Goal: Navigation & Orientation: Find specific page/section

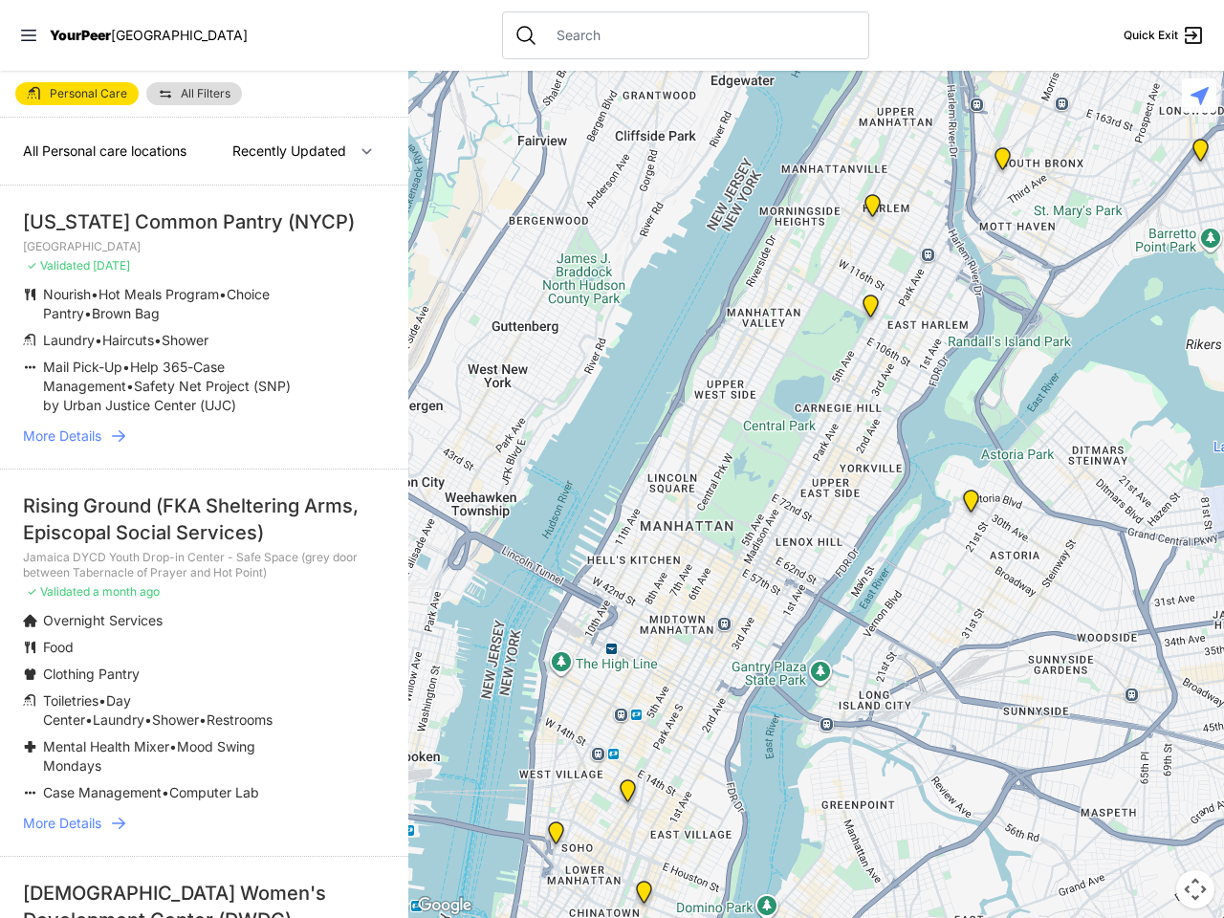
click at [29, 35] on icon at bounding box center [28, 35] width 15 height 11
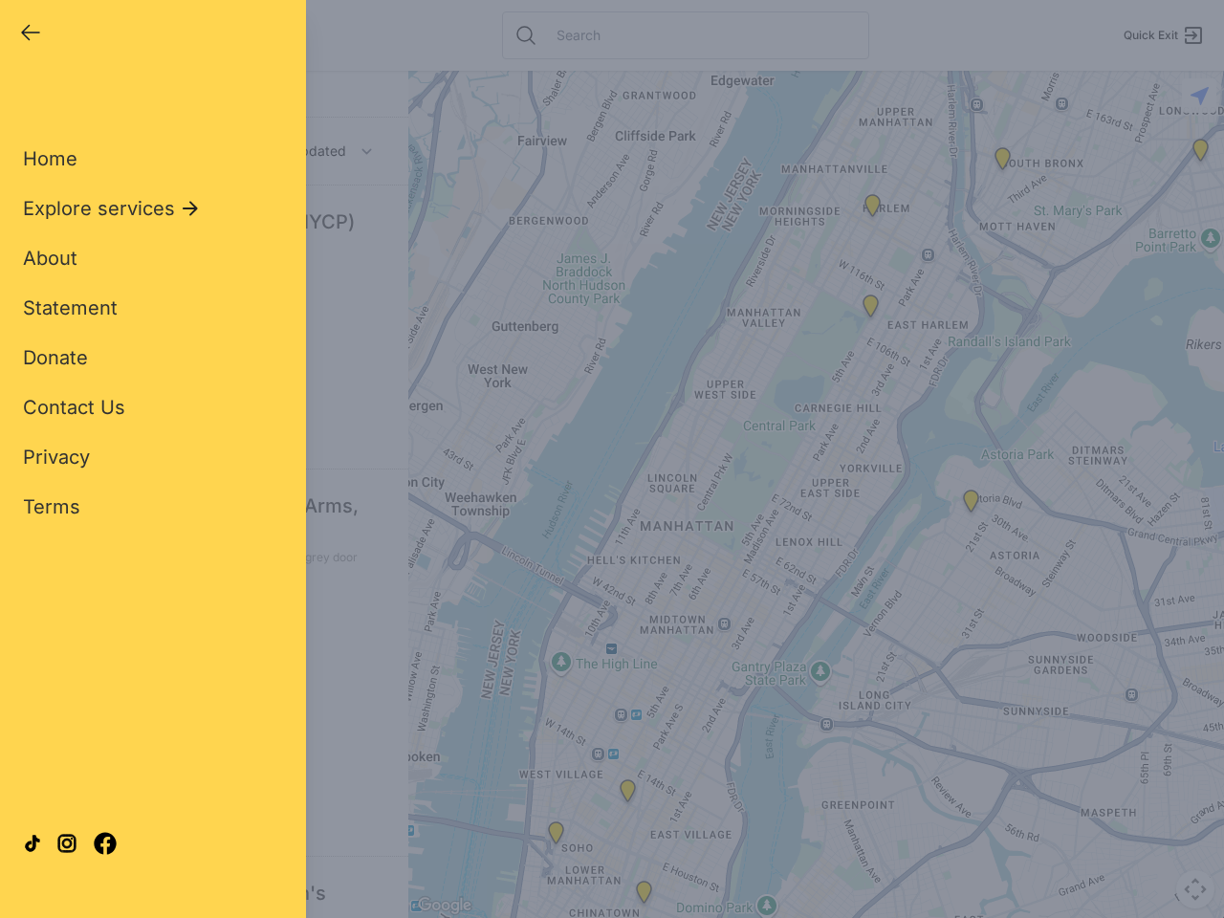
click at [816, 495] on div "Close panel YourPeer [GEOGRAPHIC_DATA] Quick Exit Single Adult Families Soup Ki…" at bounding box center [612, 459] width 1224 height 918
click at [870, 310] on div "Close panel YourPeer [GEOGRAPHIC_DATA] Quick Exit Single Adult Families Soup Ki…" at bounding box center [612, 459] width 1224 height 918
click at [556, 837] on div "Close panel YourPeer [GEOGRAPHIC_DATA] Quick Exit Single Adult Families Soup Ki…" at bounding box center [612, 459] width 1224 height 918
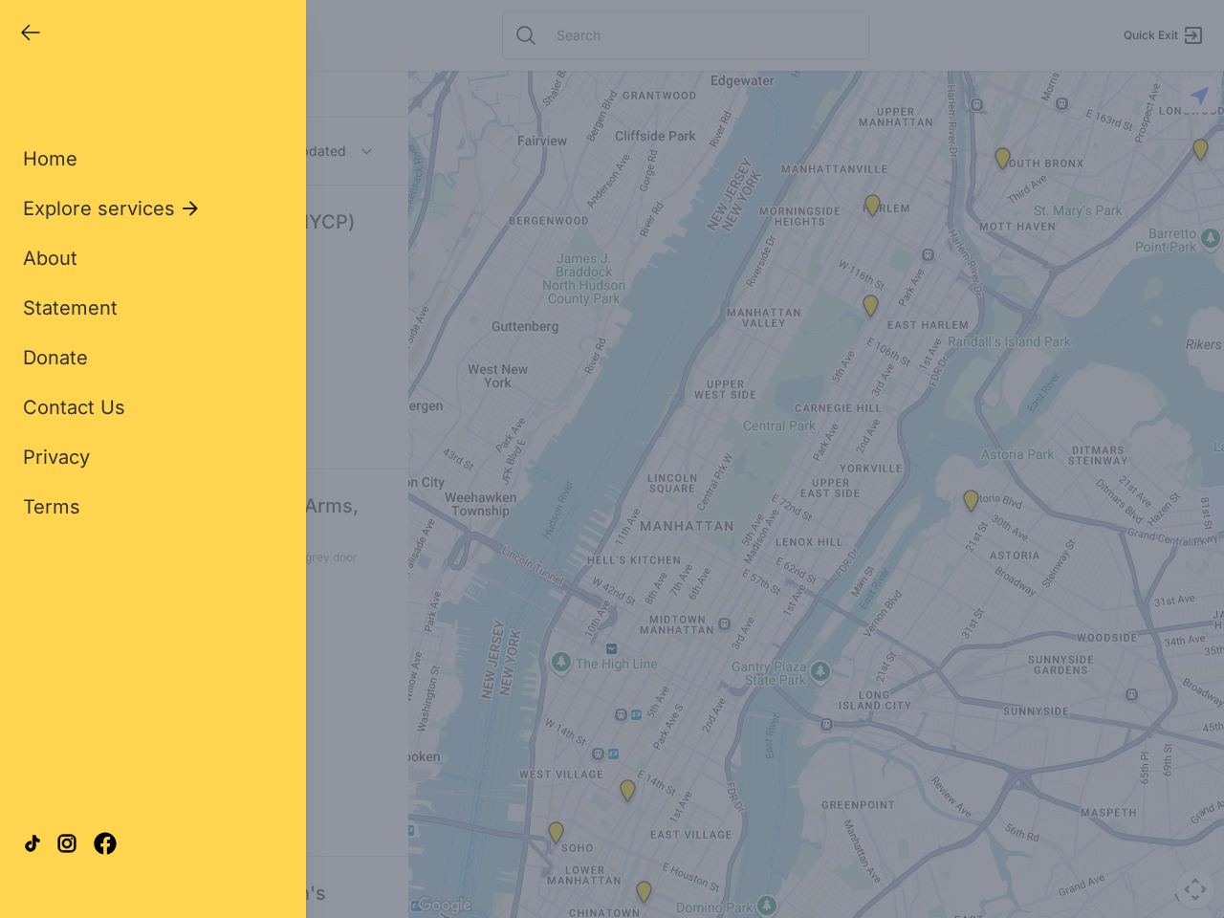
click at [1200, 154] on div "Close panel YourPeer [GEOGRAPHIC_DATA] Quick Exit Single Adult Families Soup Ki…" at bounding box center [612, 459] width 1224 height 918
click at [872, 209] on div "Close panel YourPeer [GEOGRAPHIC_DATA] Quick Exit Single Adult Families Soup Ki…" at bounding box center [612, 459] width 1224 height 918
click at [644, 896] on div "Close panel YourPeer [GEOGRAPHIC_DATA] Quick Exit Single Adult Families Soup Ki…" at bounding box center [612, 459] width 1224 height 918
click at [1002, 163] on div "Close panel YourPeer [GEOGRAPHIC_DATA] Quick Exit Single Adult Families Soup Ki…" at bounding box center [612, 459] width 1224 height 918
